Goal: Transaction & Acquisition: Download file/media

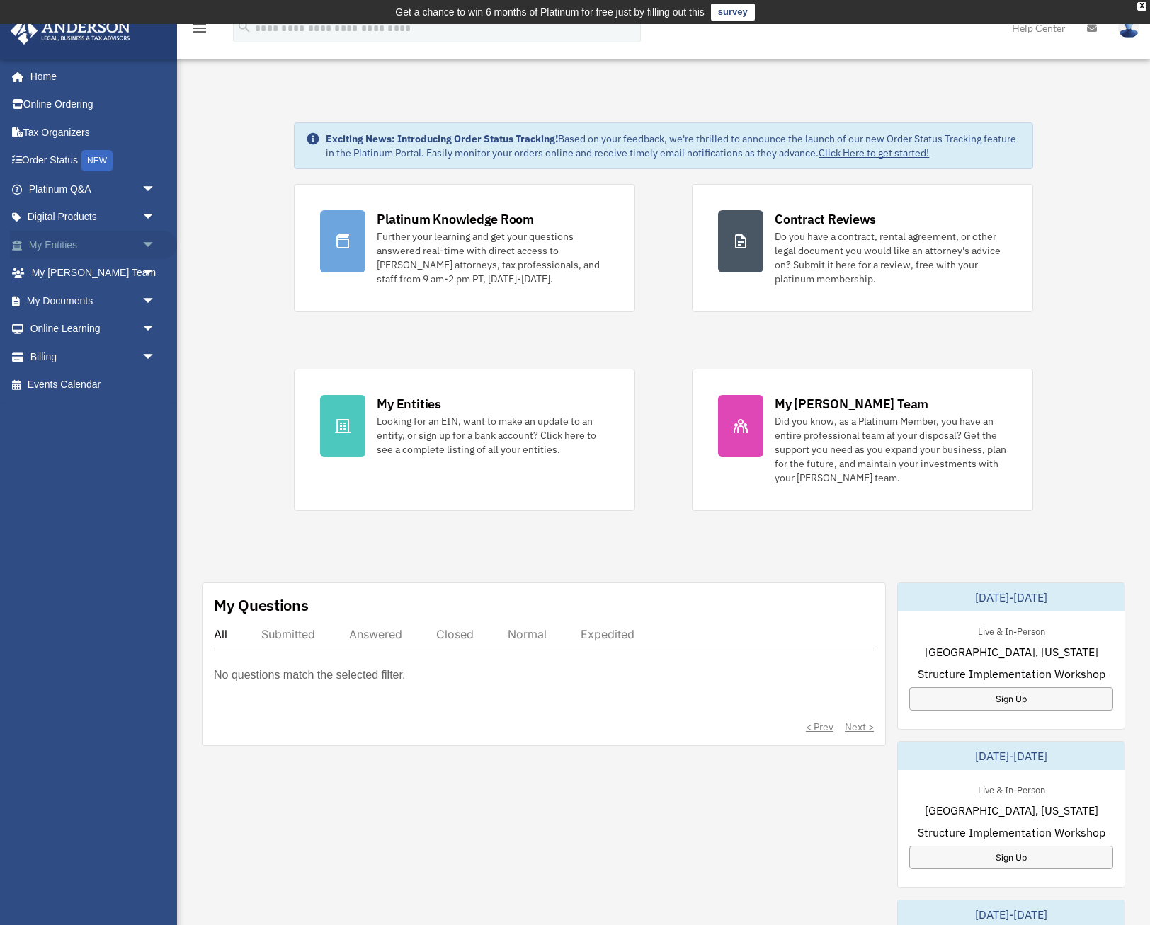
click at [144, 243] on span "arrow_drop_down" at bounding box center [156, 245] width 28 height 29
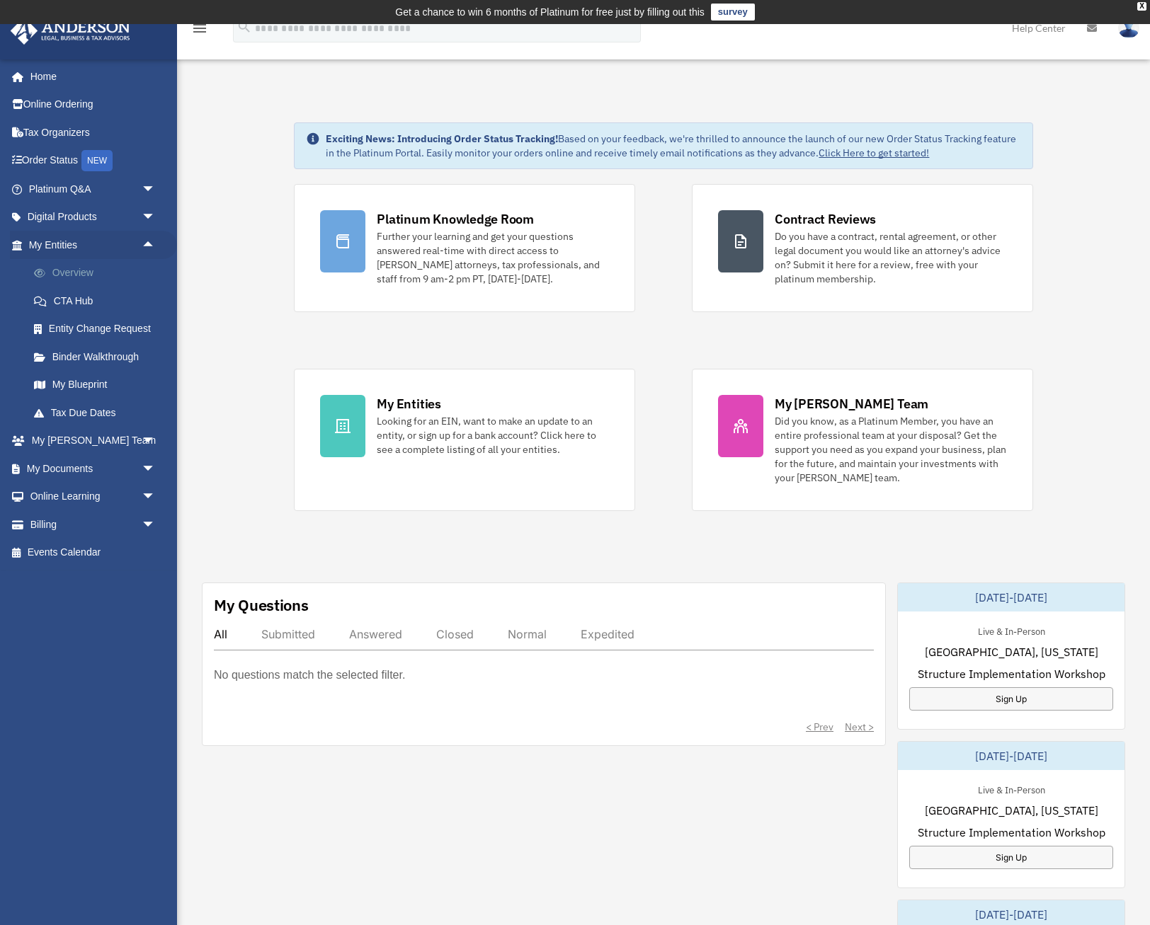
click at [71, 270] on link "Overview" at bounding box center [98, 273] width 157 height 28
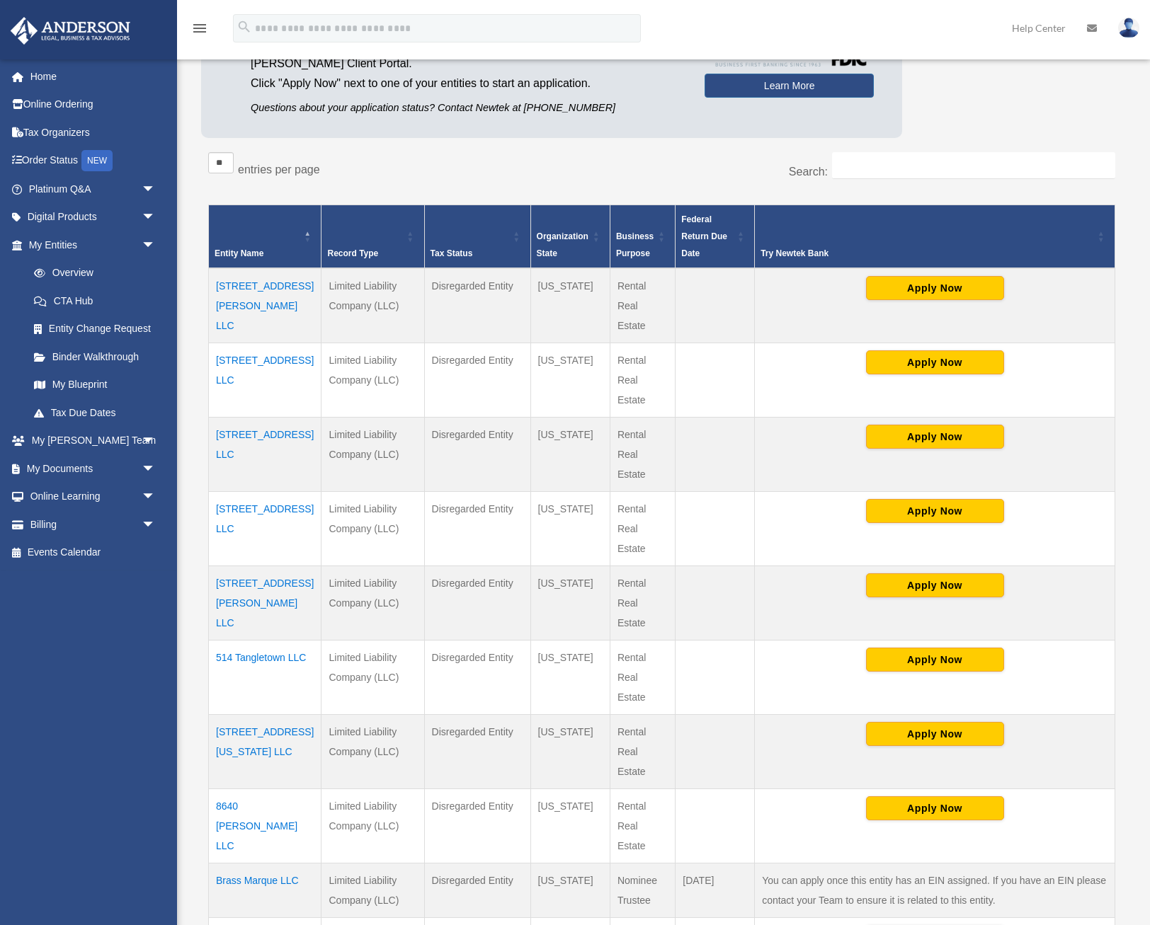
scroll to position [178, 0]
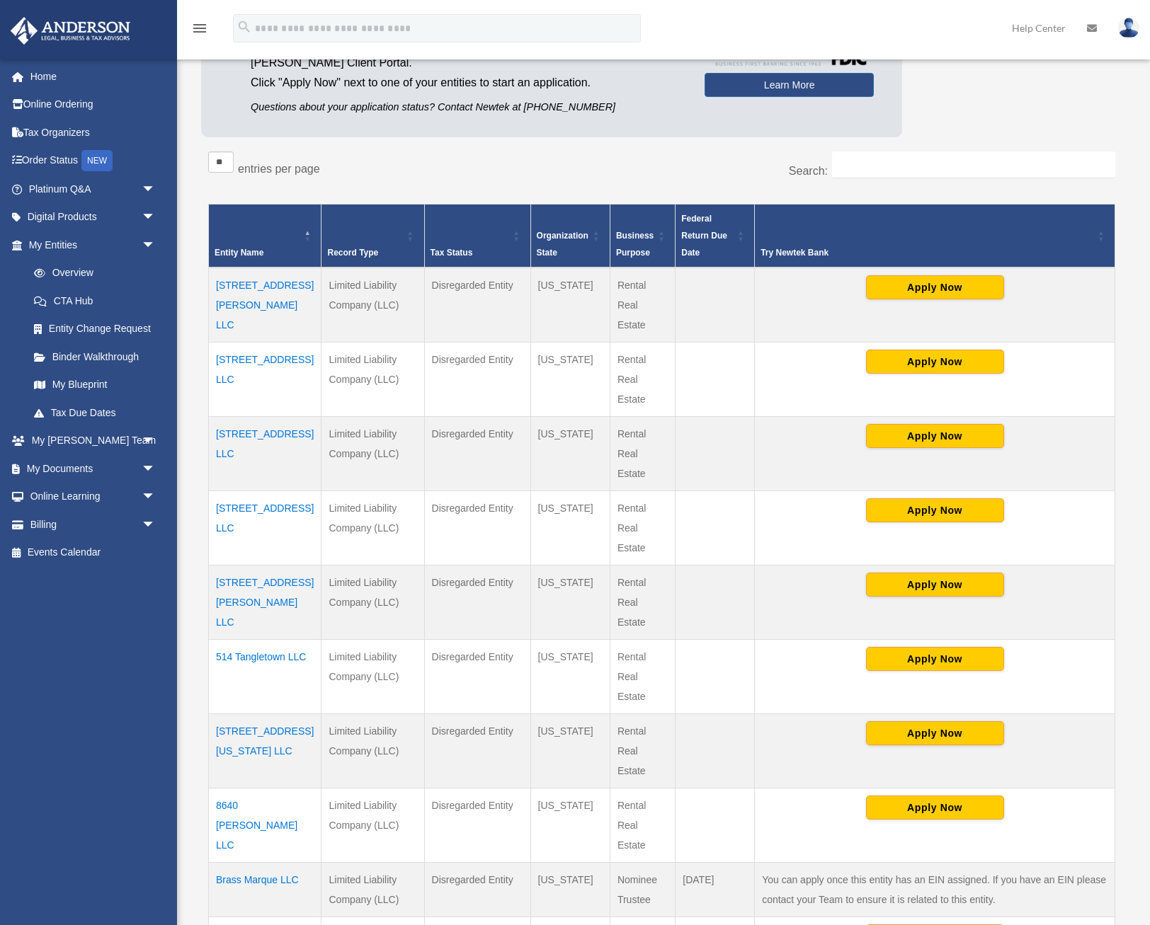
drag, startPoint x: 261, startPoint y: 599, endPoint x: 217, endPoint y: 581, distance: 47.3
click at [217, 581] on td "4402 Francis Ave LLC" at bounding box center [265, 602] width 113 height 74
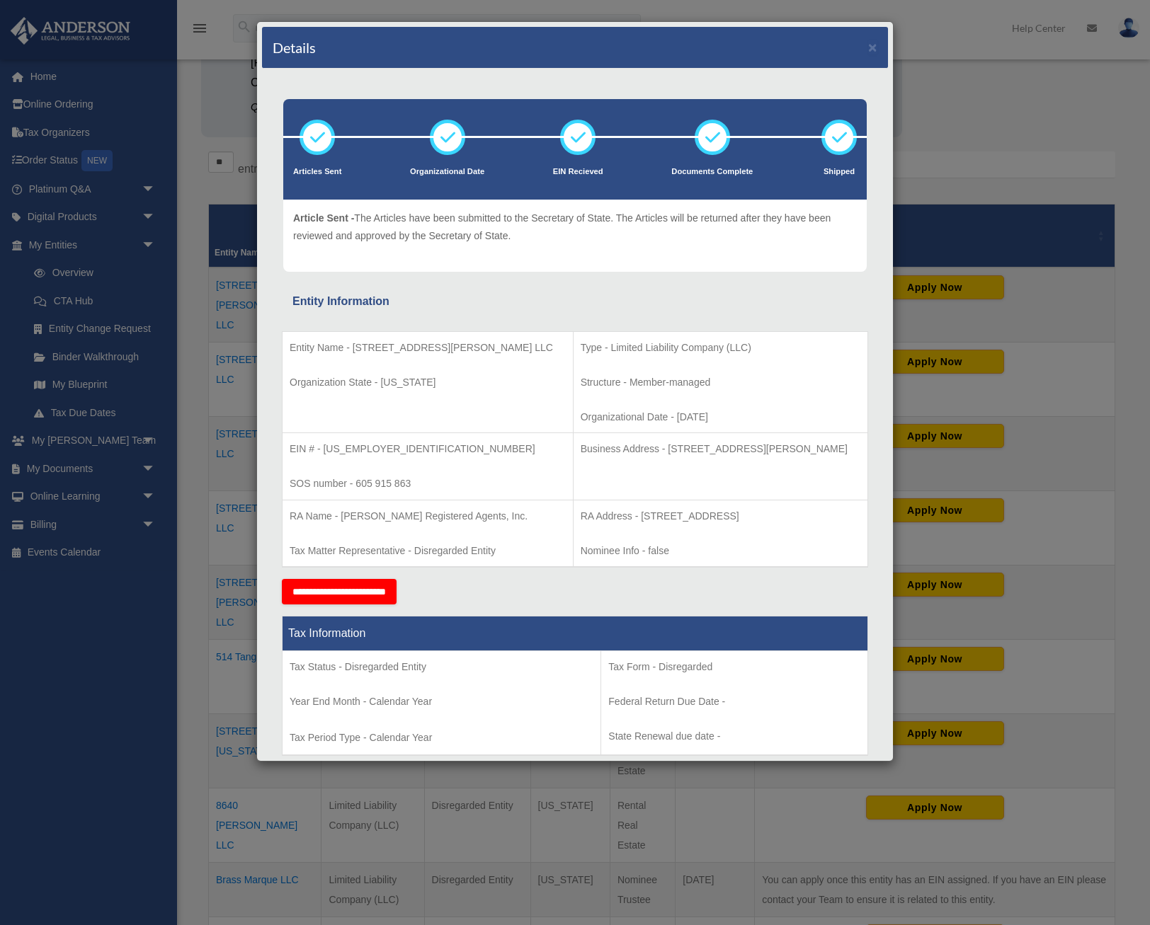
click at [457, 344] on p "Entity Name - 4402 Francis Ave LLC" at bounding box center [428, 348] width 276 height 18
drag, startPoint x: 461, startPoint y: 345, endPoint x: 354, endPoint y: 347, distance: 106.9
click at [354, 347] on p "Entity Name - 4402 Francis Ave LLC" at bounding box center [428, 348] width 276 height 18
copy p "[STREET_ADDRESS][PERSON_NAME] LLC"
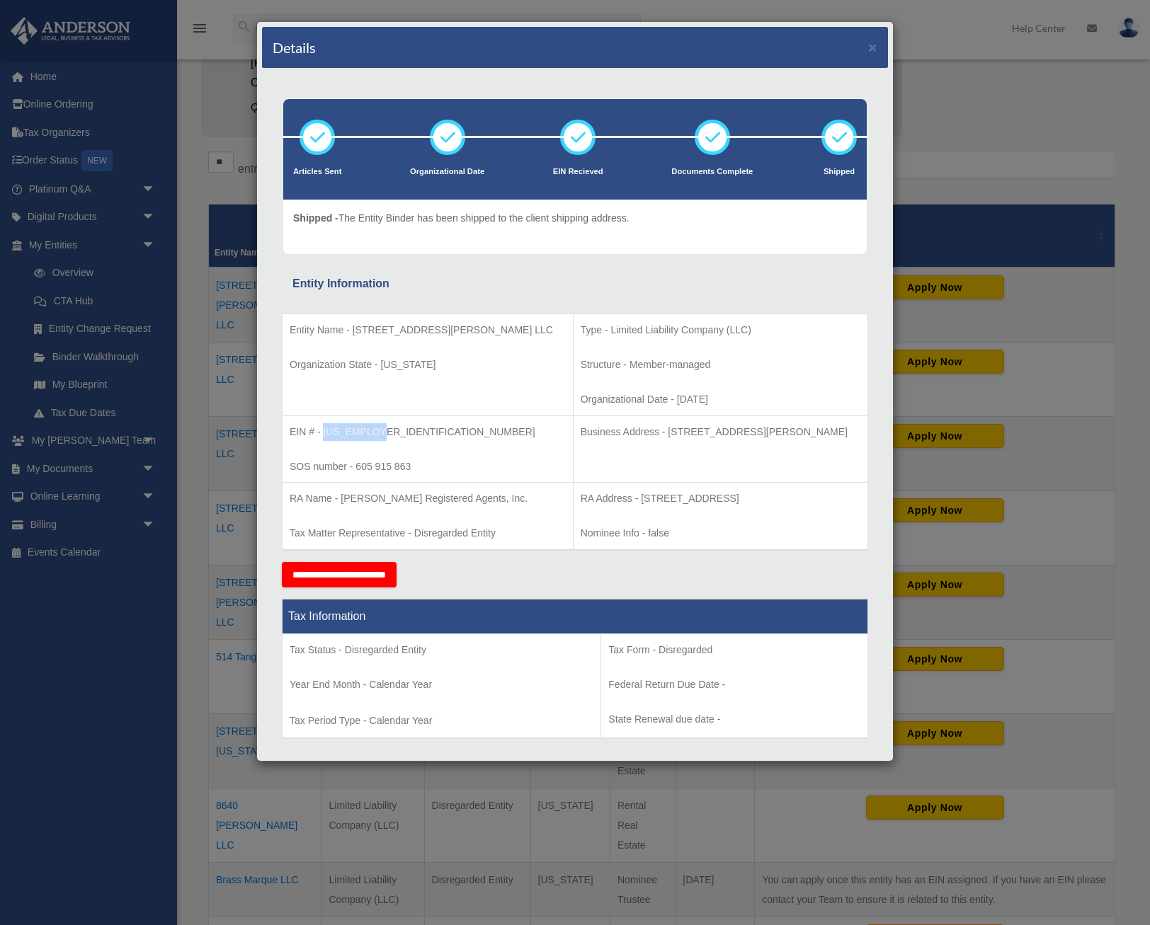
drag, startPoint x: 380, startPoint y: 429, endPoint x: 324, endPoint y: 432, distance: 56.7
click at [324, 432] on p "EIN # - 39-2938959" at bounding box center [428, 432] width 276 height 18
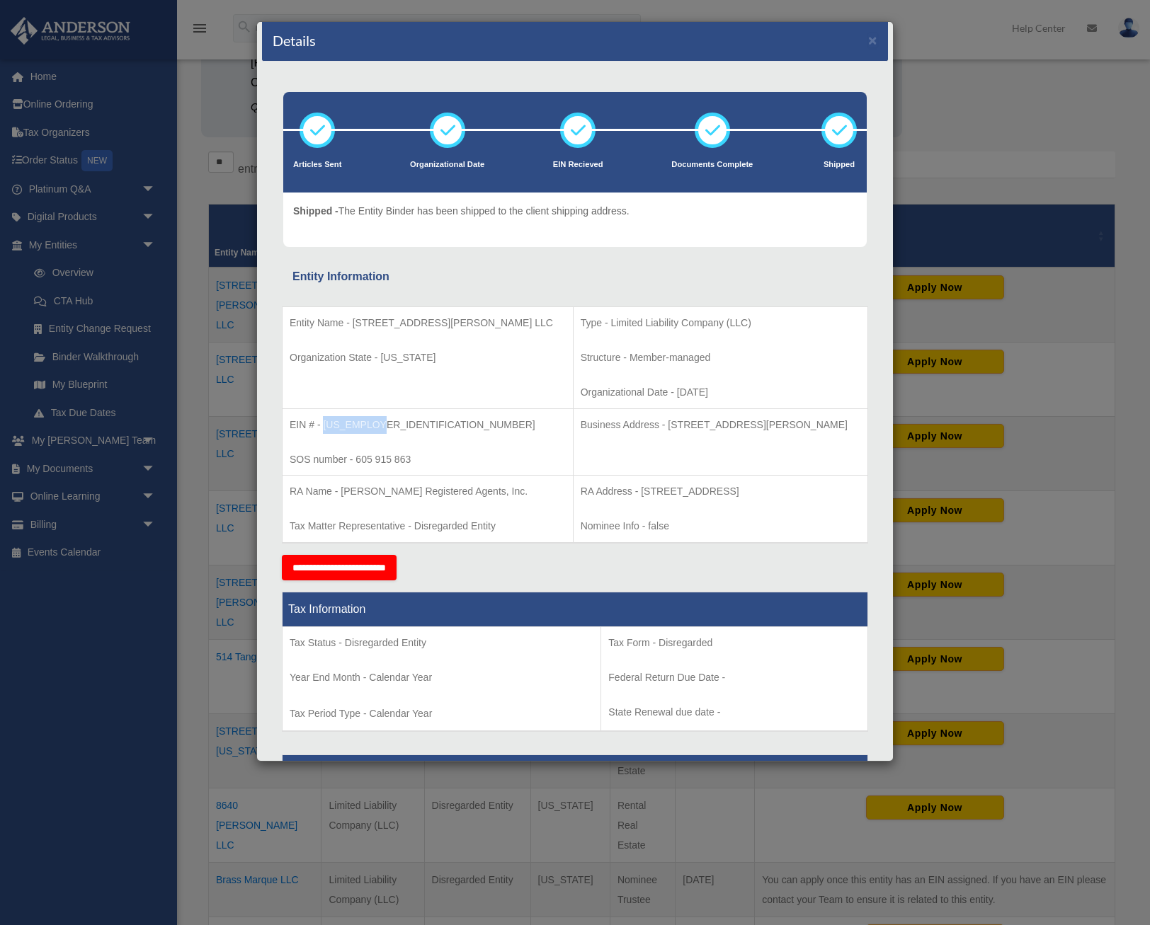
scroll to position [181, 0]
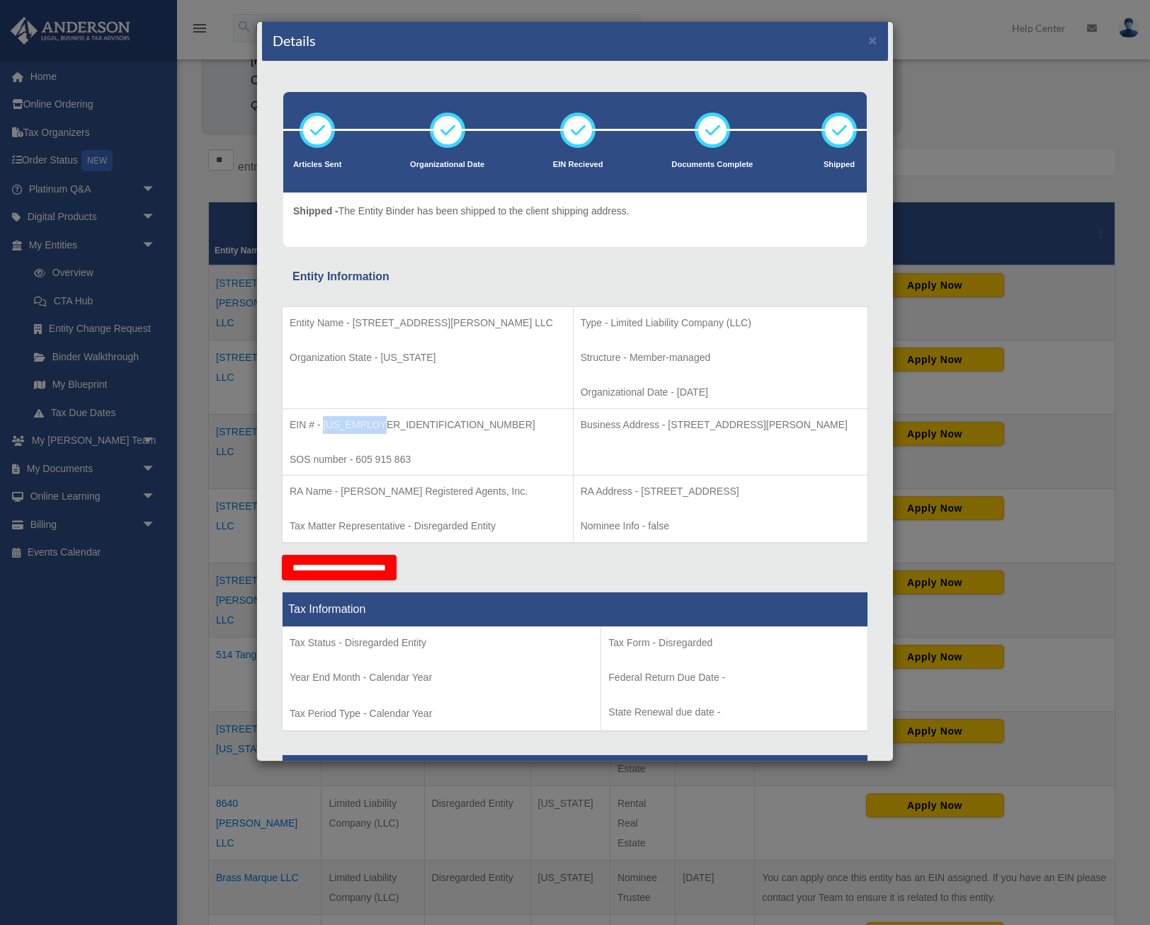
copy p "39-2938959"
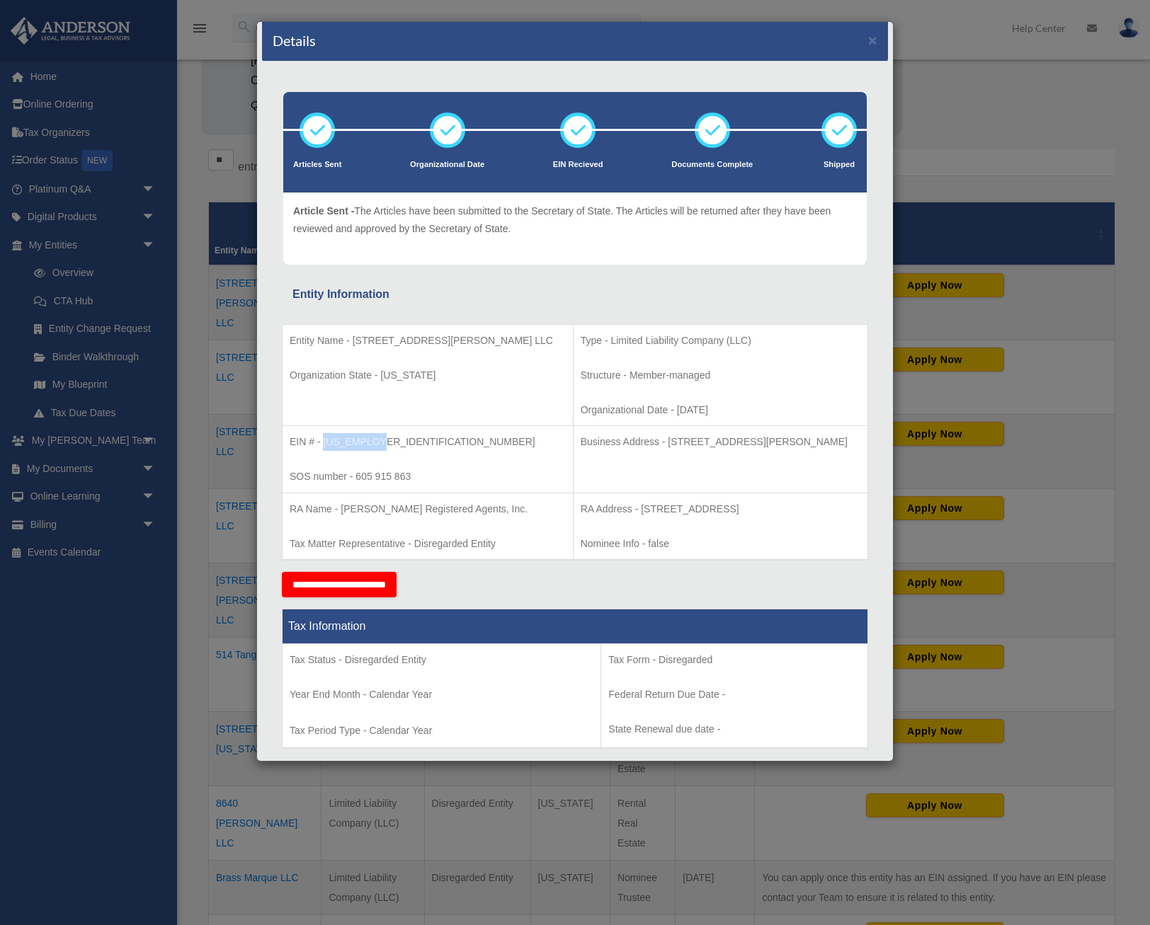
drag, startPoint x: 615, startPoint y: 441, endPoint x: 841, endPoint y: 442, distance: 225.9
click at [841, 442] on p "Business Address - 3225 McLeod Dr, Suite 100, Las Vegas, NV 89121" at bounding box center [721, 442] width 280 height 18
copy p "3225 McLeod Dr, Suite 100, Las Vegas, NV 89121"
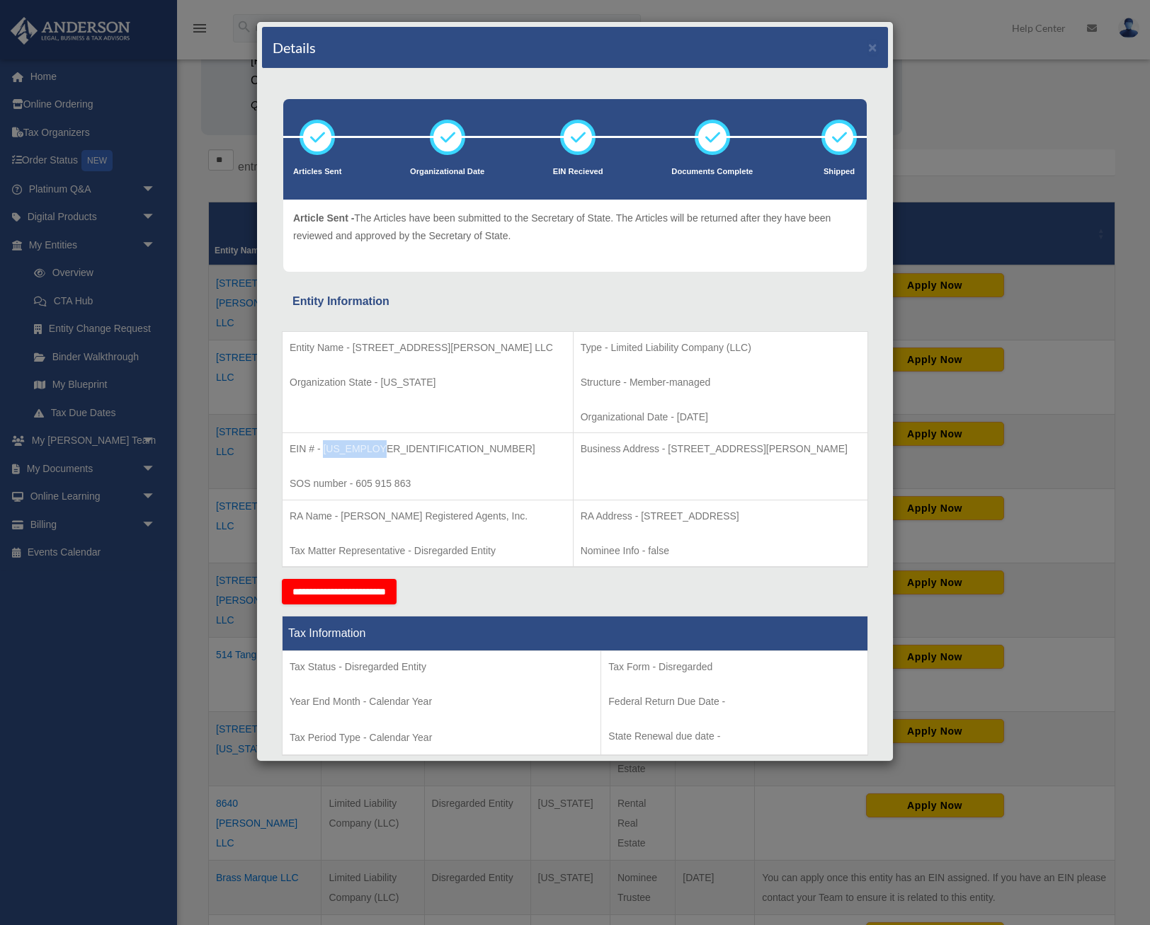
scroll to position [0, 0]
click at [995, 115] on div "Details × Articles Sent Organizational Date" at bounding box center [575, 462] width 1150 height 925
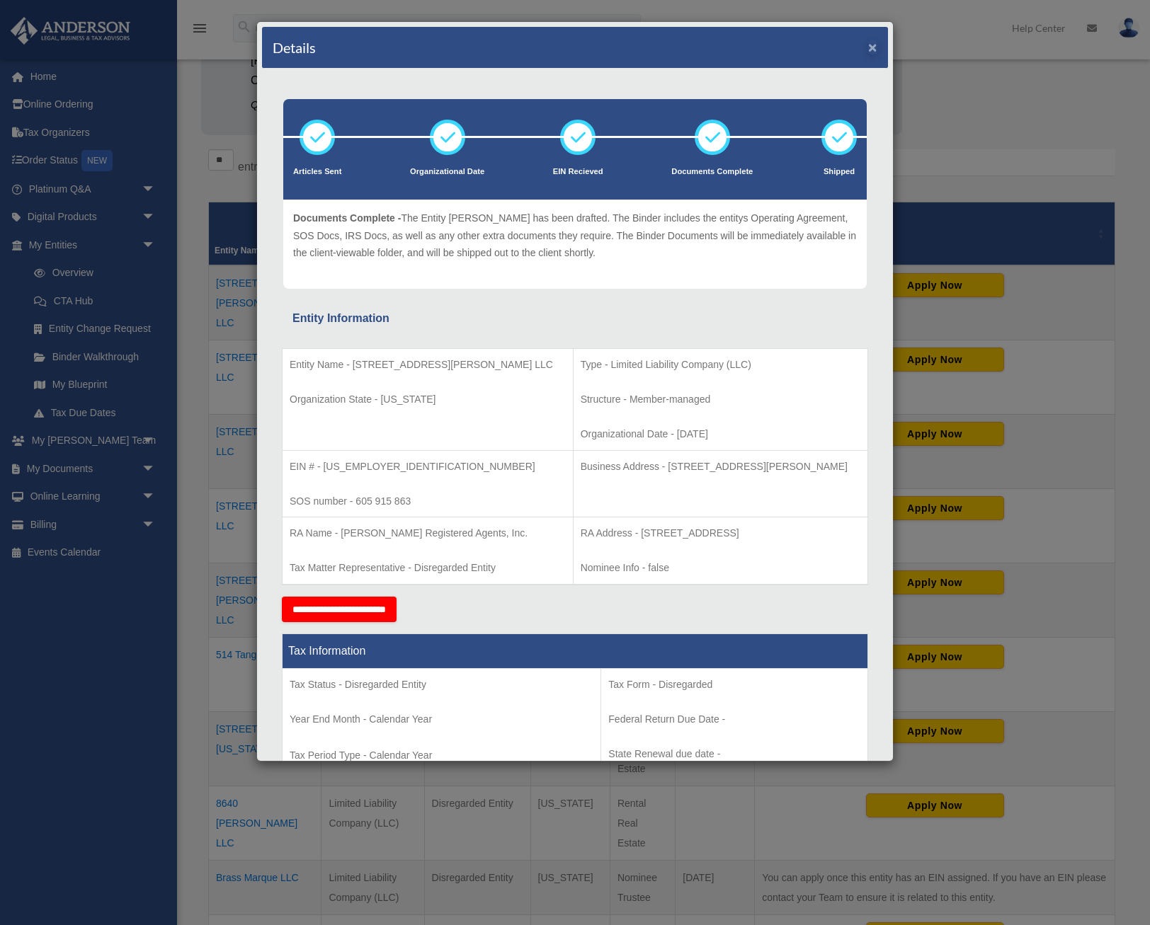
click at [872, 44] on button "×" at bounding box center [872, 47] width 9 height 15
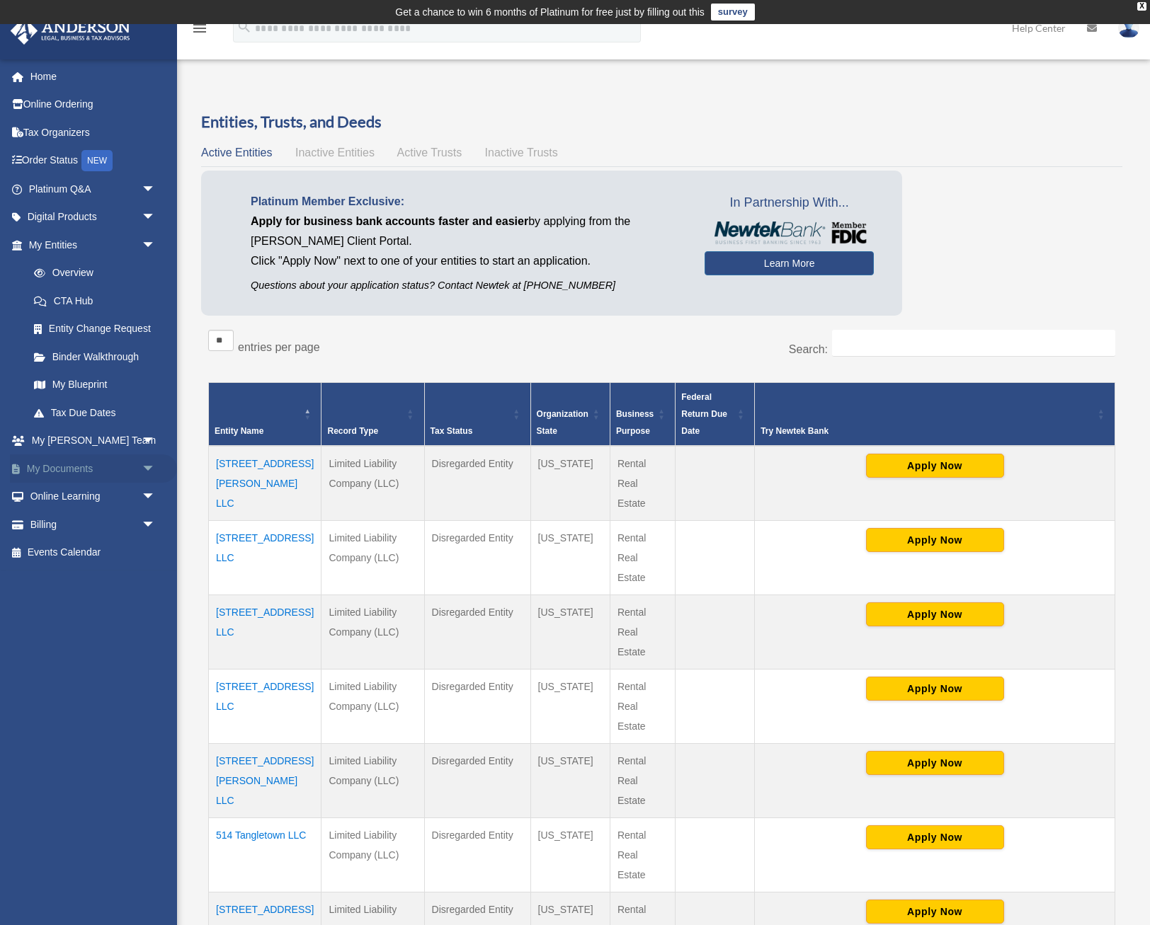
click at [146, 459] on span "arrow_drop_down" at bounding box center [156, 469] width 28 height 29
click at [61, 486] on link "Box" at bounding box center [98, 497] width 157 height 28
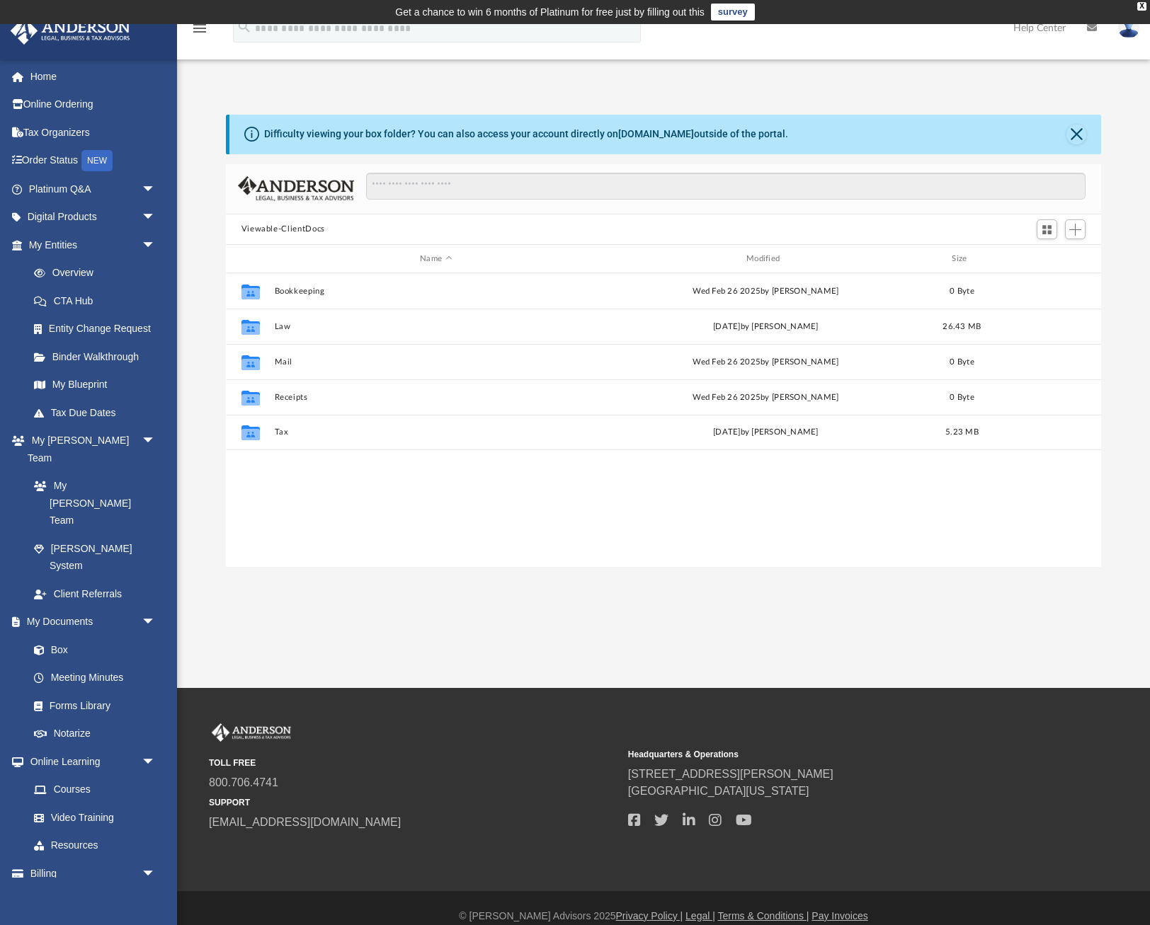
scroll to position [322, 875]
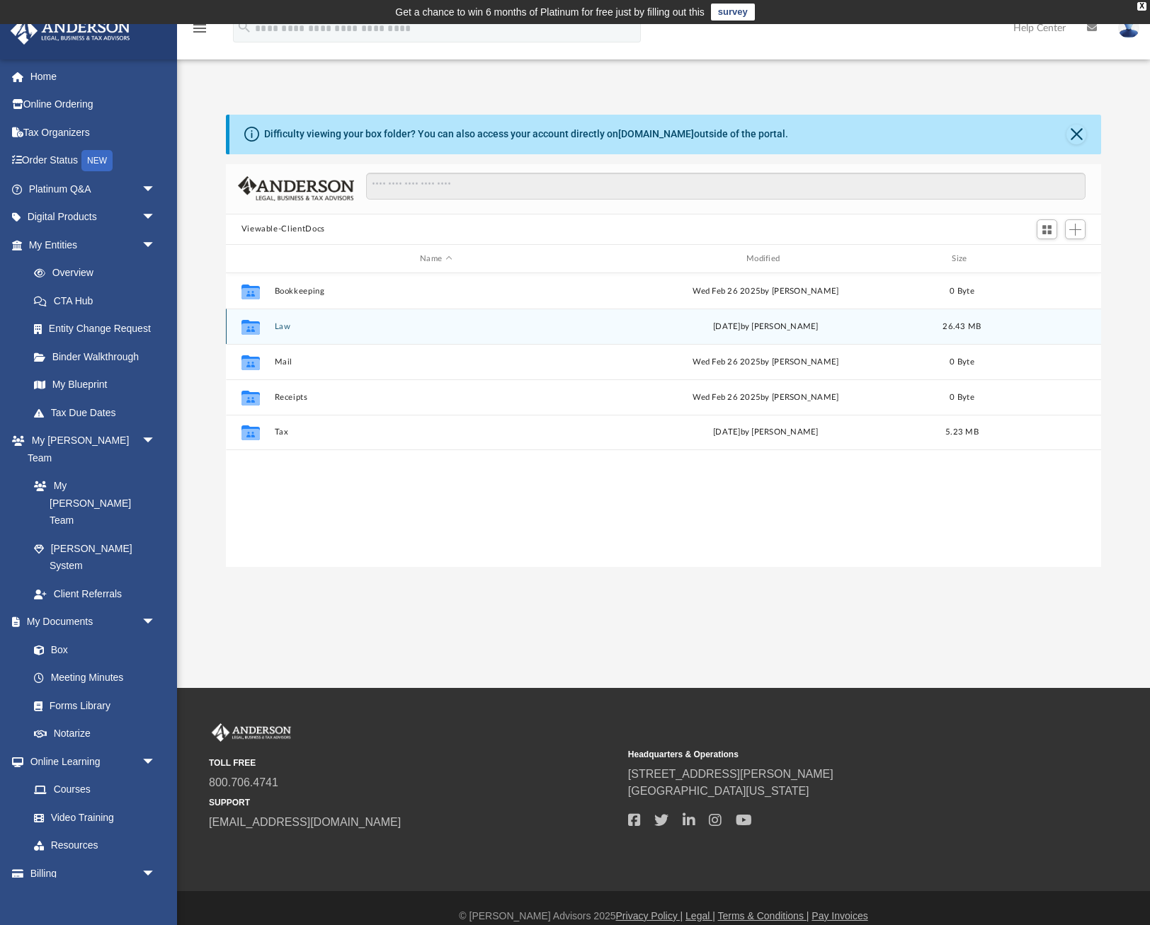
click at [257, 329] on icon "grid" at bounding box center [250, 329] width 18 height 11
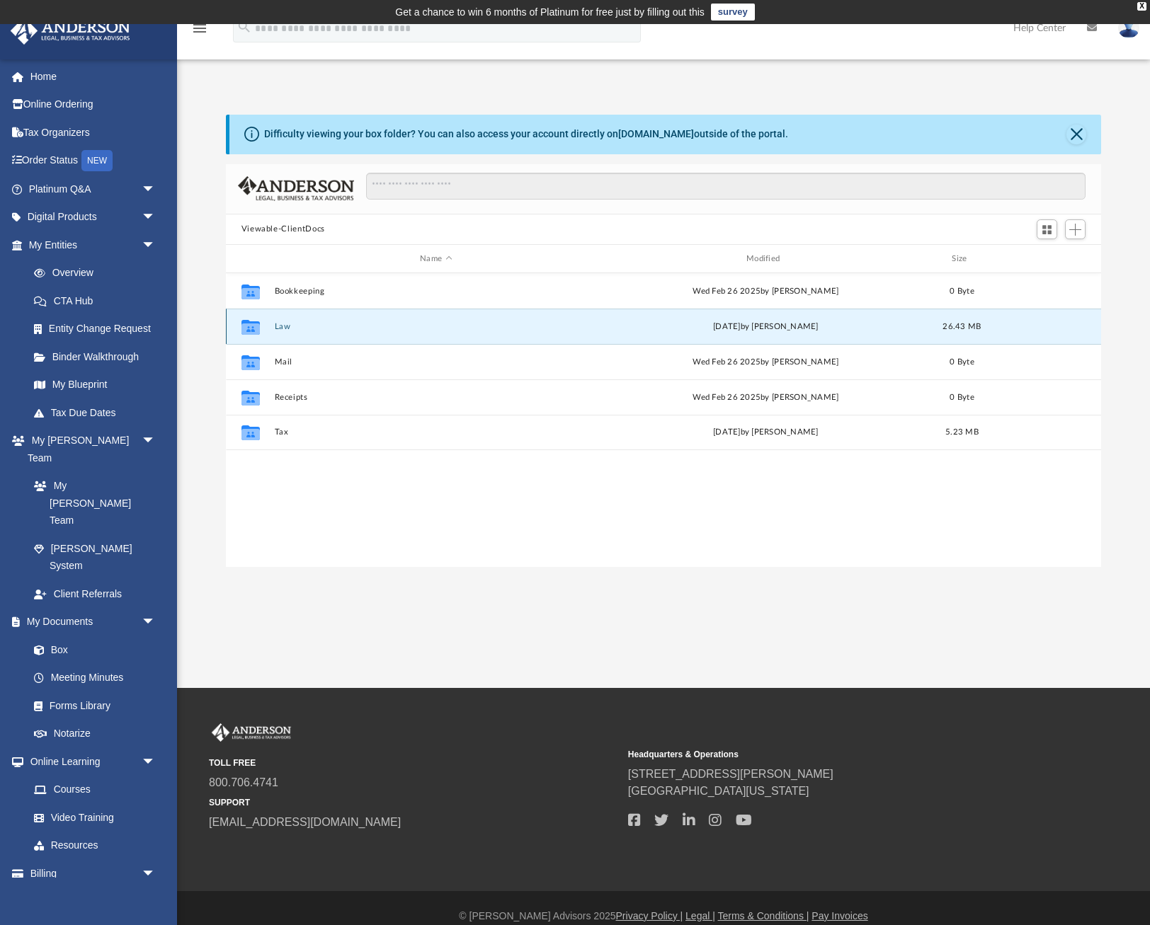
click at [290, 324] on button "Law" at bounding box center [436, 326] width 324 height 9
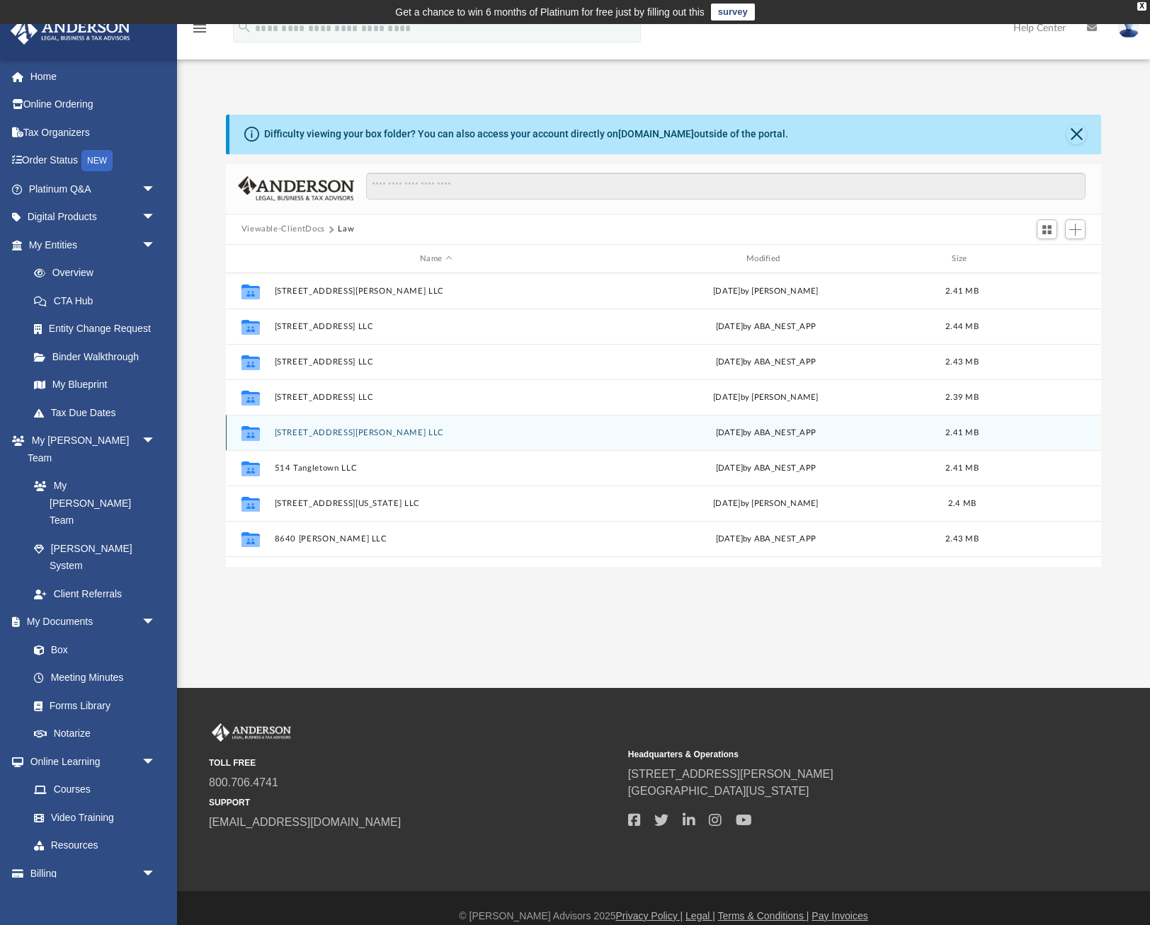
click at [316, 433] on button "[STREET_ADDRESS][PERSON_NAME] LLC" at bounding box center [436, 432] width 324 height 9
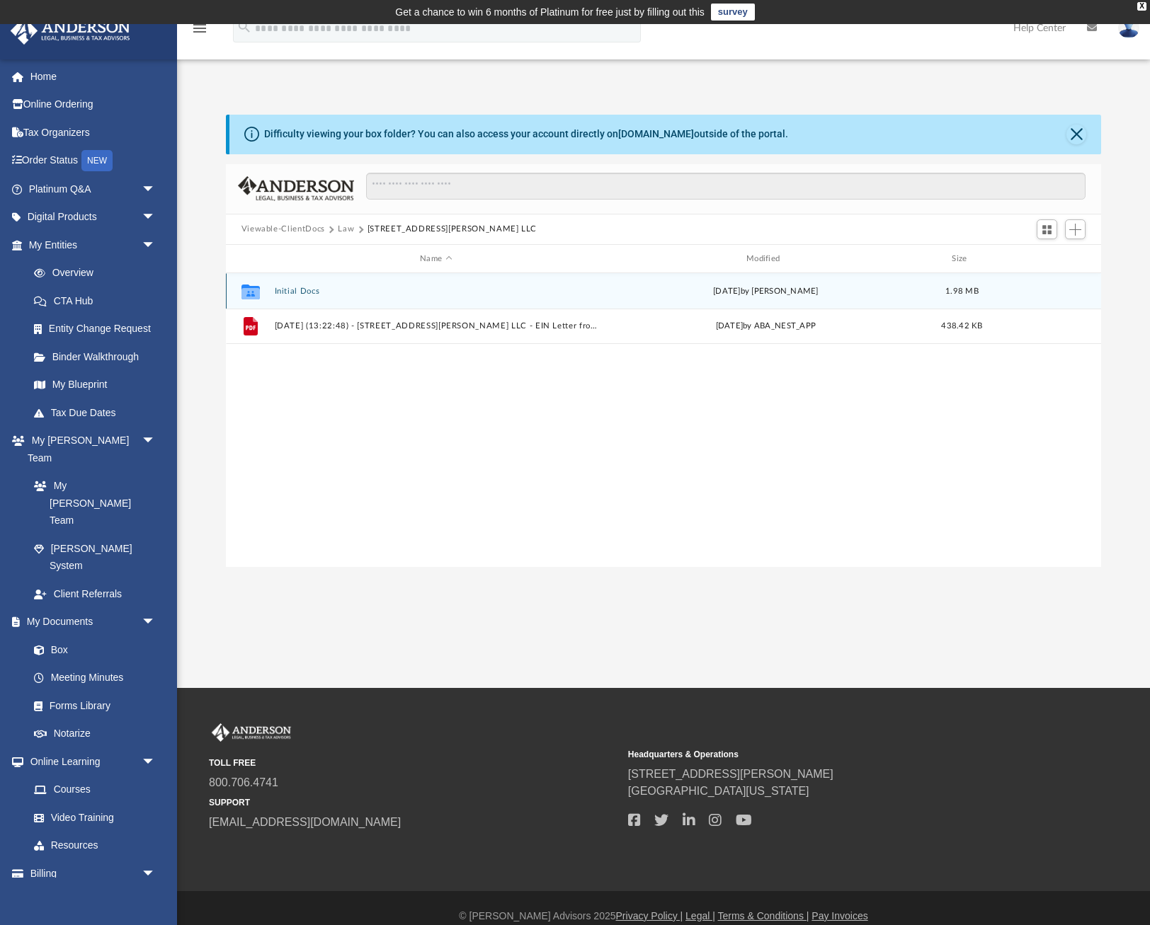
click at [296, 289] on button "Initial Docs" at bounding box center [436, 291] width 324 height 9
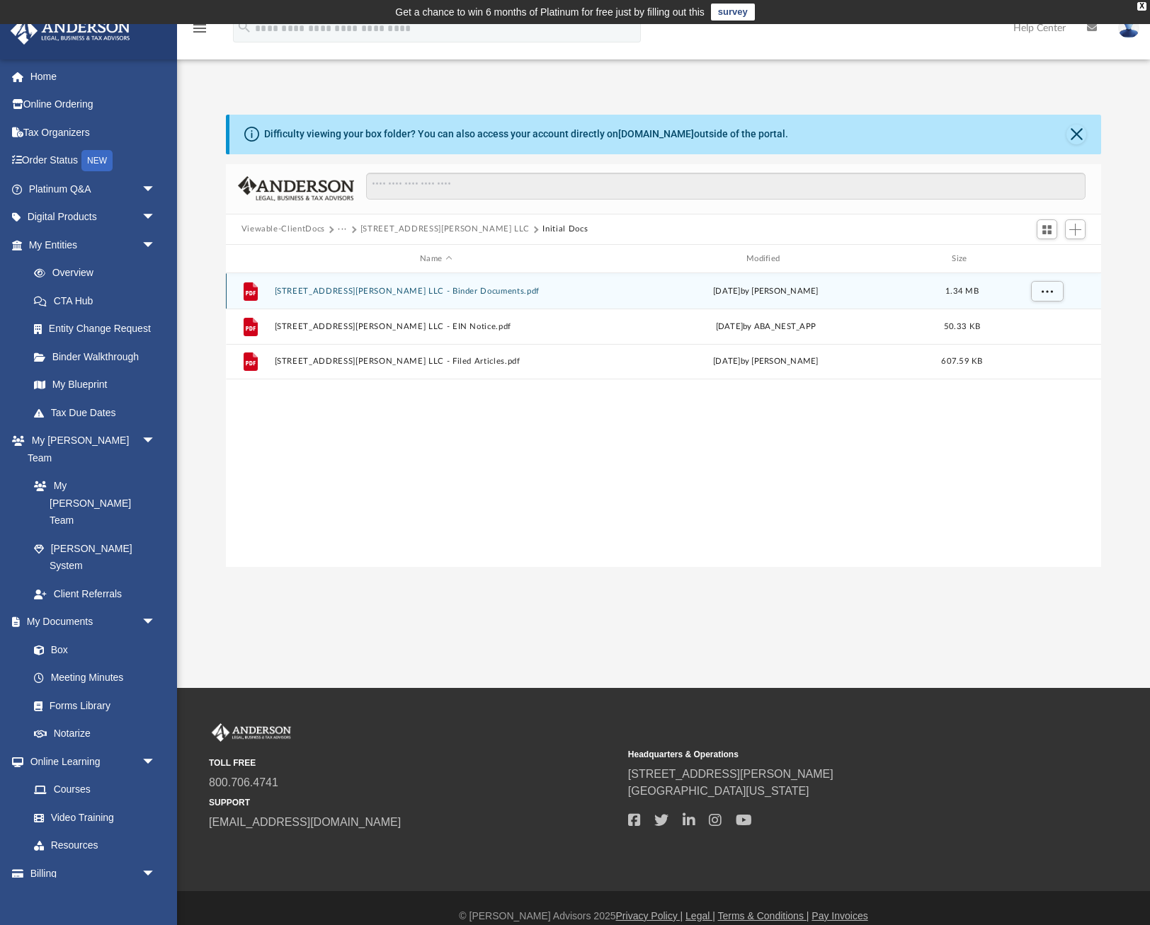
click at [399, 290] on button "[STREET_ADDRESS][PERSON_NAME] LLC - Binder Documents.pdf" at bounding box center [436, 291] width 324 height 9
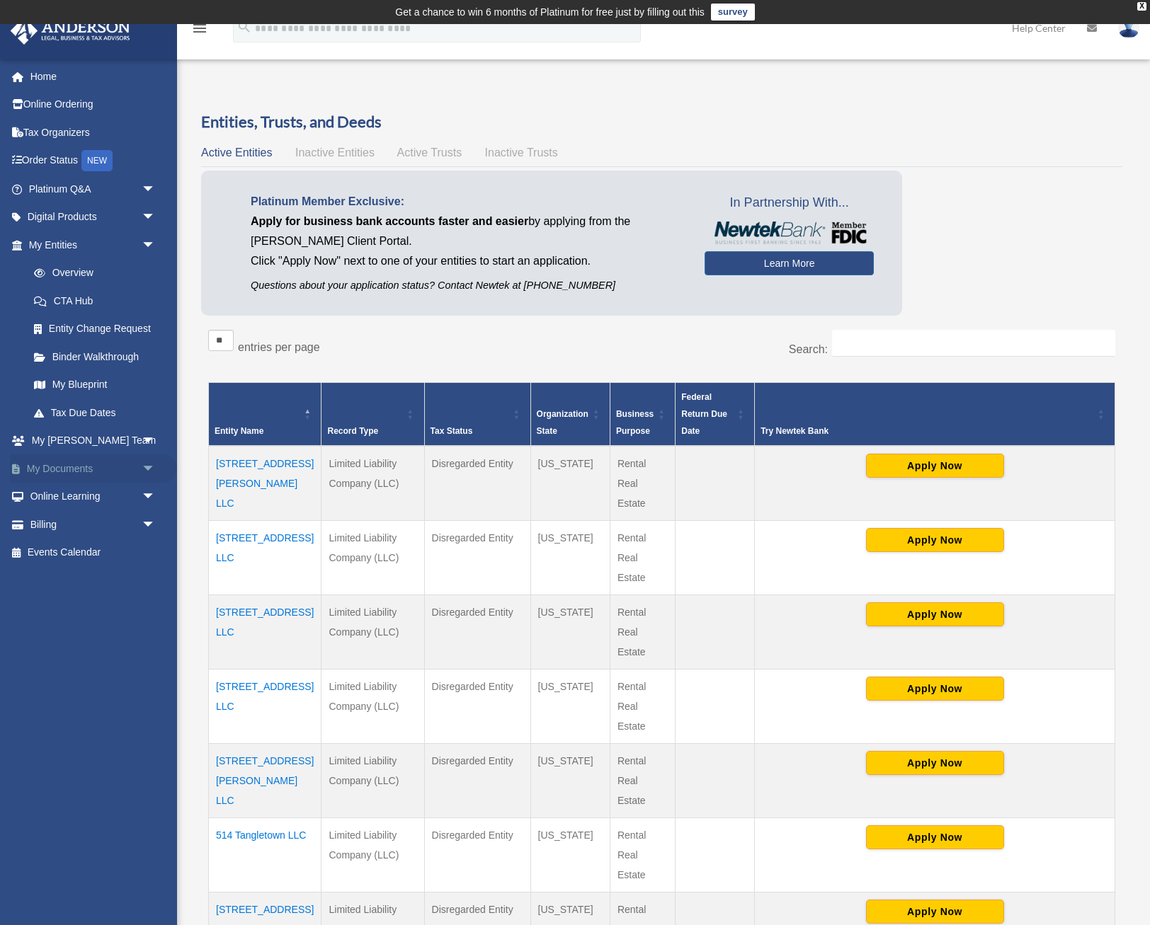
click at [147, 460] on span "arrow_drop_down" at bounding box center [156, 469] width 28 height 29
click at [58, 498] on link "Box" at bounding box center [98, 497] width 157 height 28
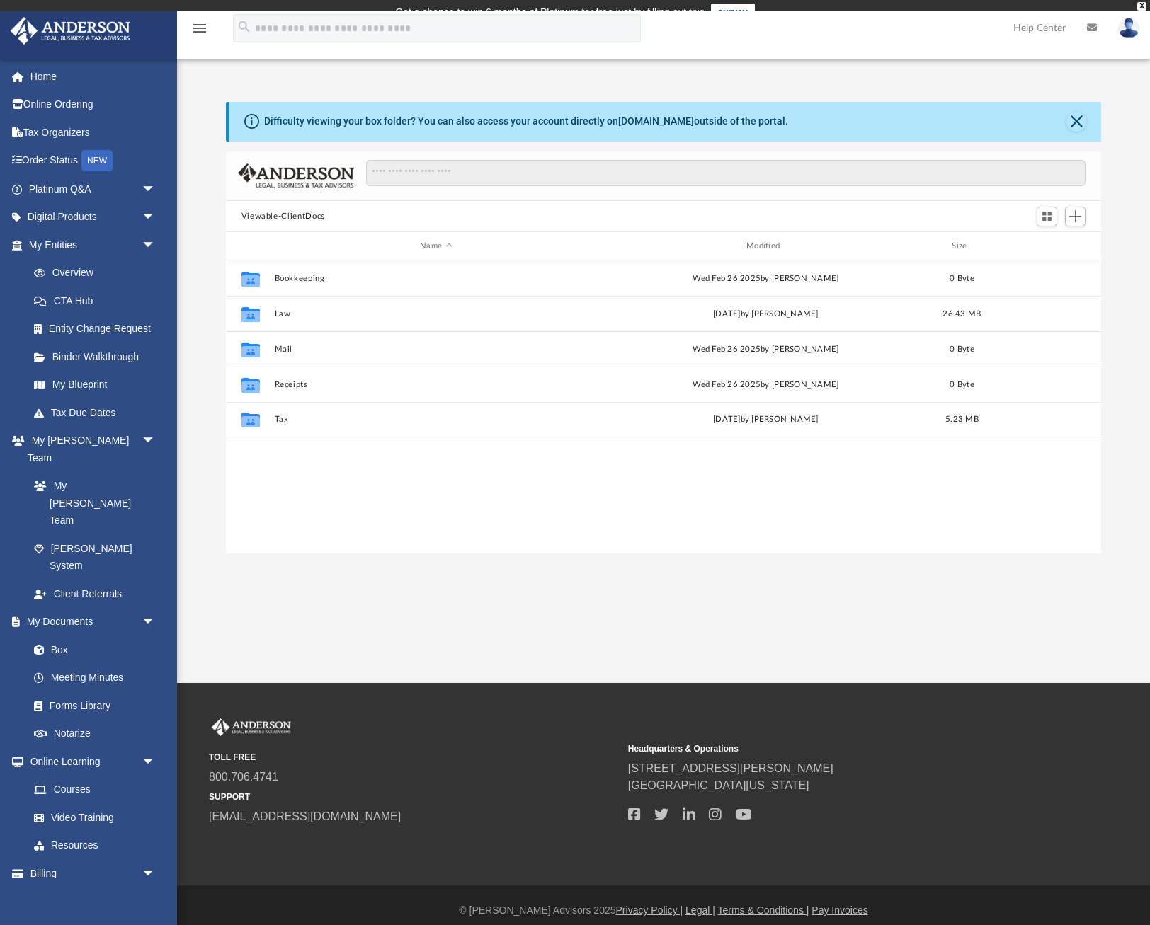
scroll to position [322, 875]
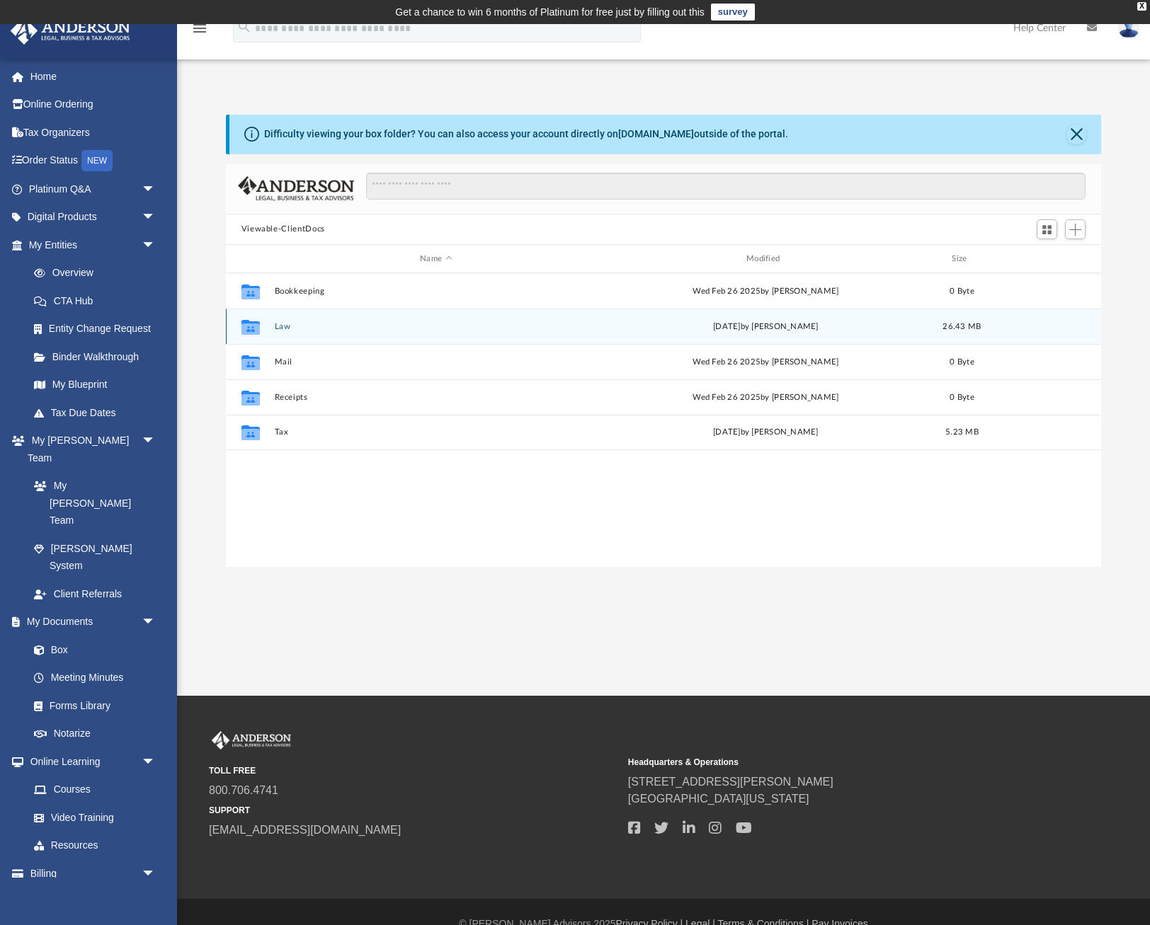
click at [284, 331] on button "Law" at bounding box center [436, 326] width 324 height 9
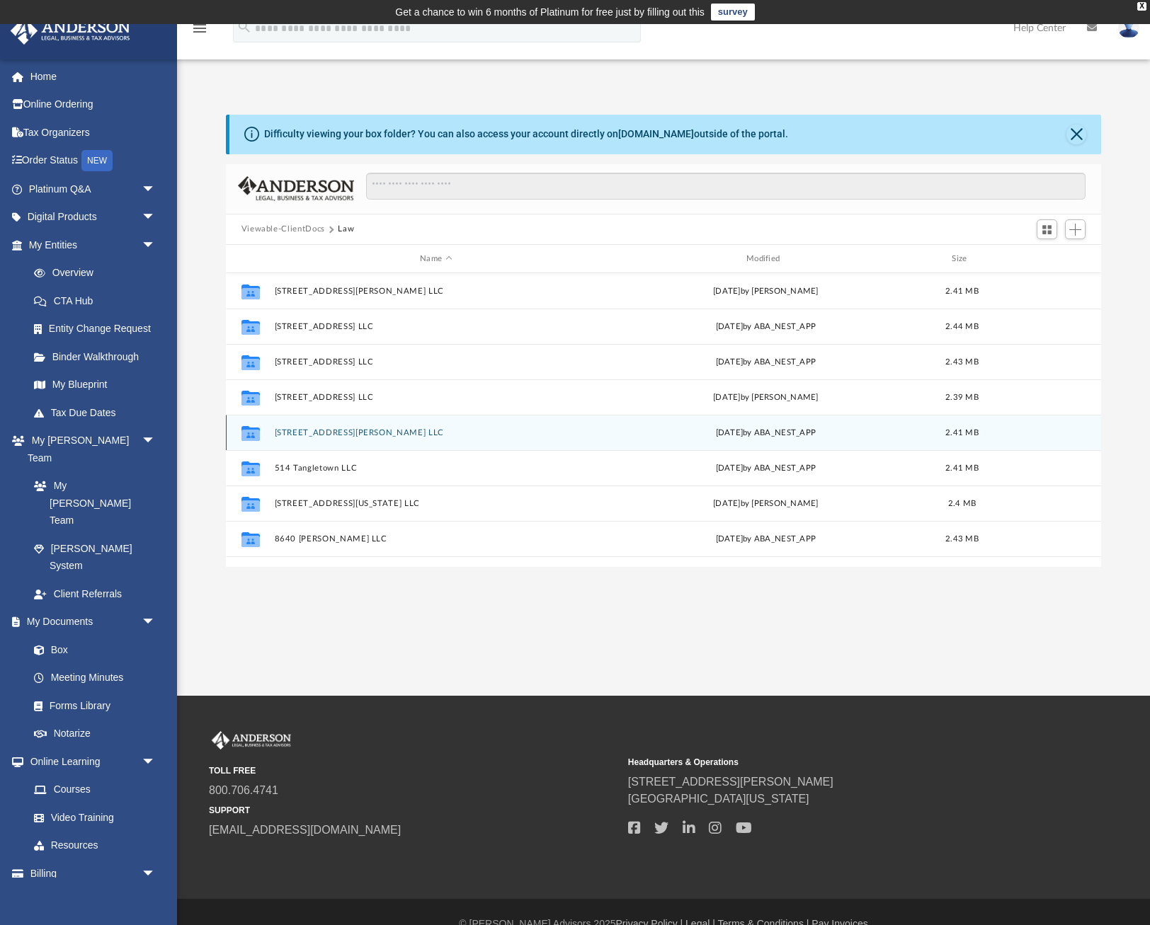
click at [336, 434] on button "[STREET_ADDRESS][PERSON_NAME] LLC" at bounding box center [436, 432] width 324 height 9
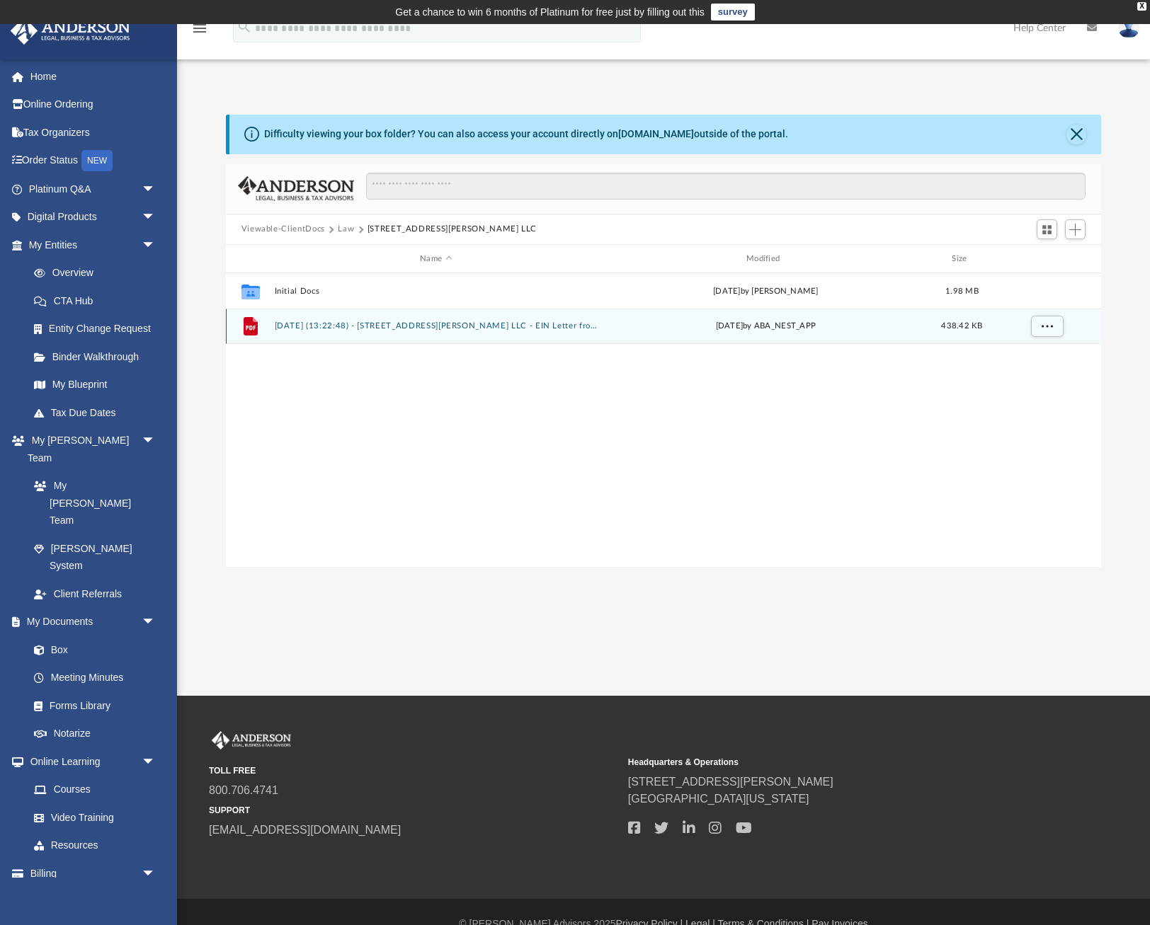
click at [342, 324] on button "[DATE] (13:22:48) - [STREET_ADDRESS][PERSON_NAME] LLC - EIN Letter from IRS.pdf" at bounding box center [436, 326] width 324 height 9
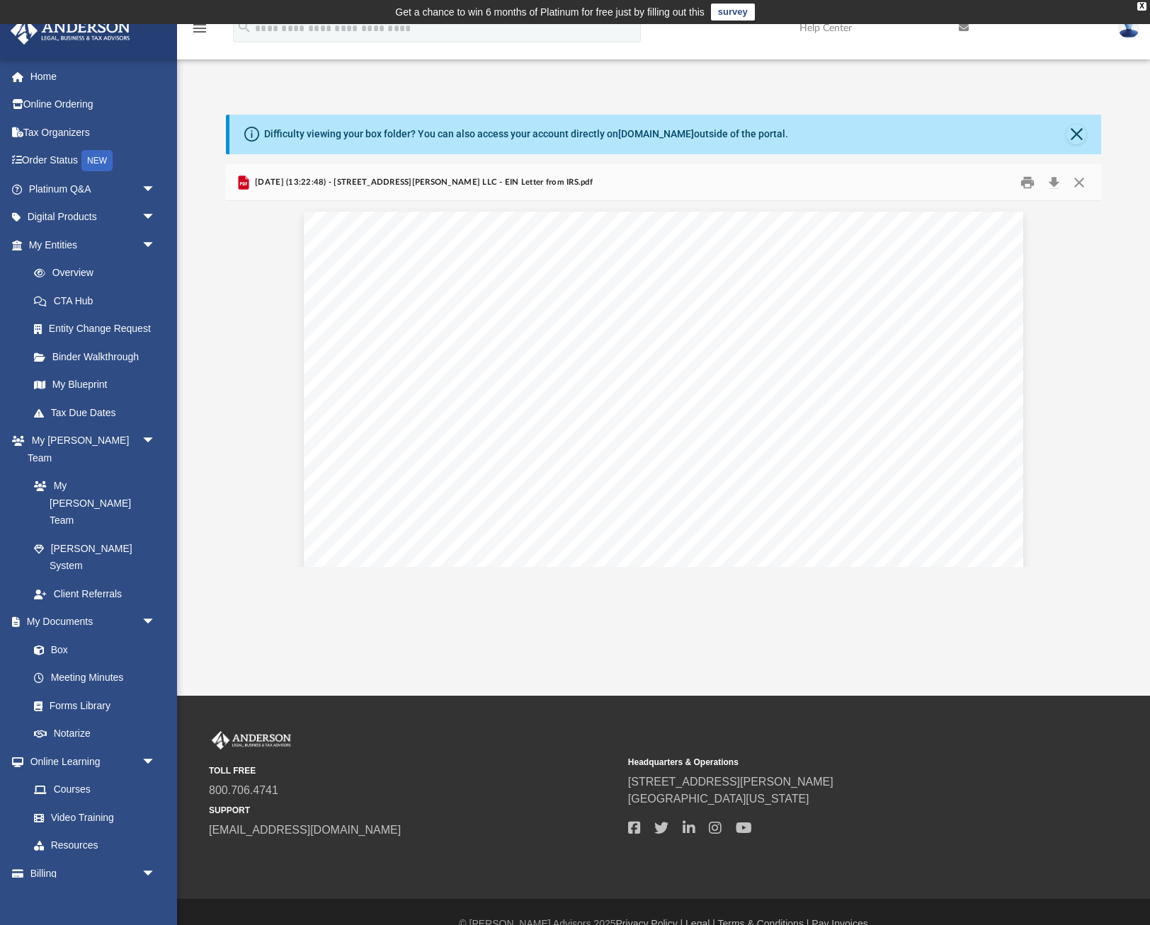
scroll to position [0, 0]
click at [1076, 179] on button "Close" at bounding box center [1078, 182] width 25 height 22
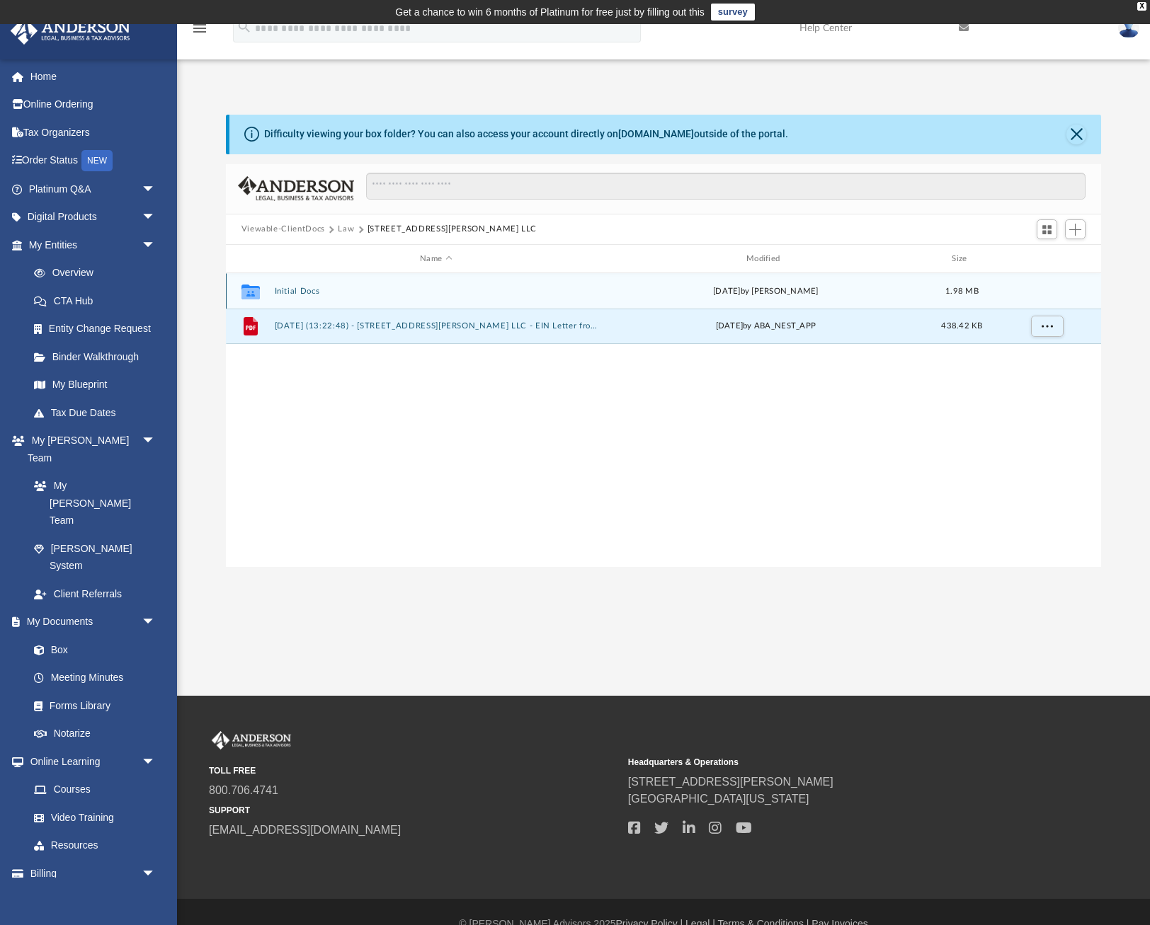
click at [400, 290] on button "Initial Docs" at bounding box center [436, 291] width 324 height 9
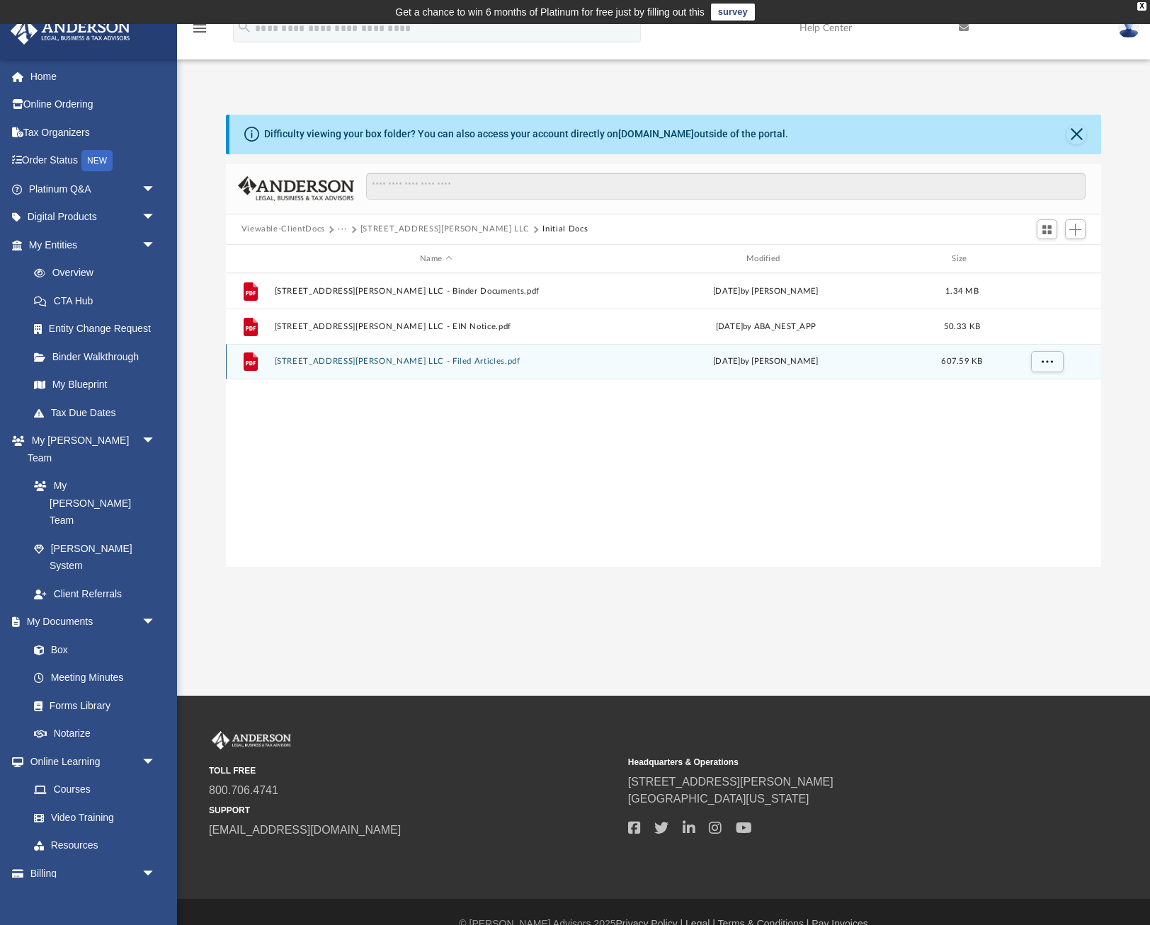
click at [351, 364] on button "[STREET_ADDRESS][PERSON_NAME] LLC - Filed Articles.pdf" at bounding box center [436, 362] width 324 height 9
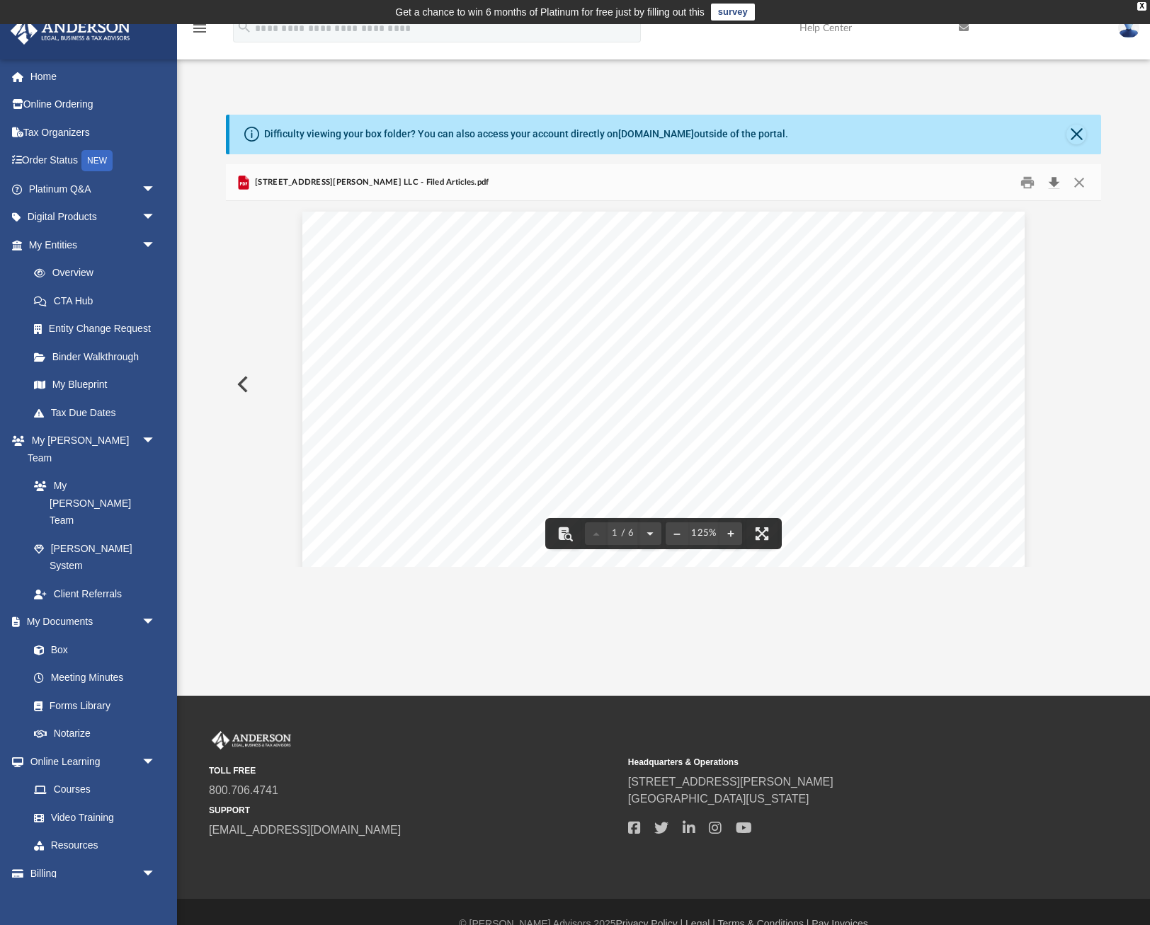
click at [1055, 182] on button "Download" at bounding box center [1053, 182] width 25 height 22
